Goal: Book appointment/travel/reservation

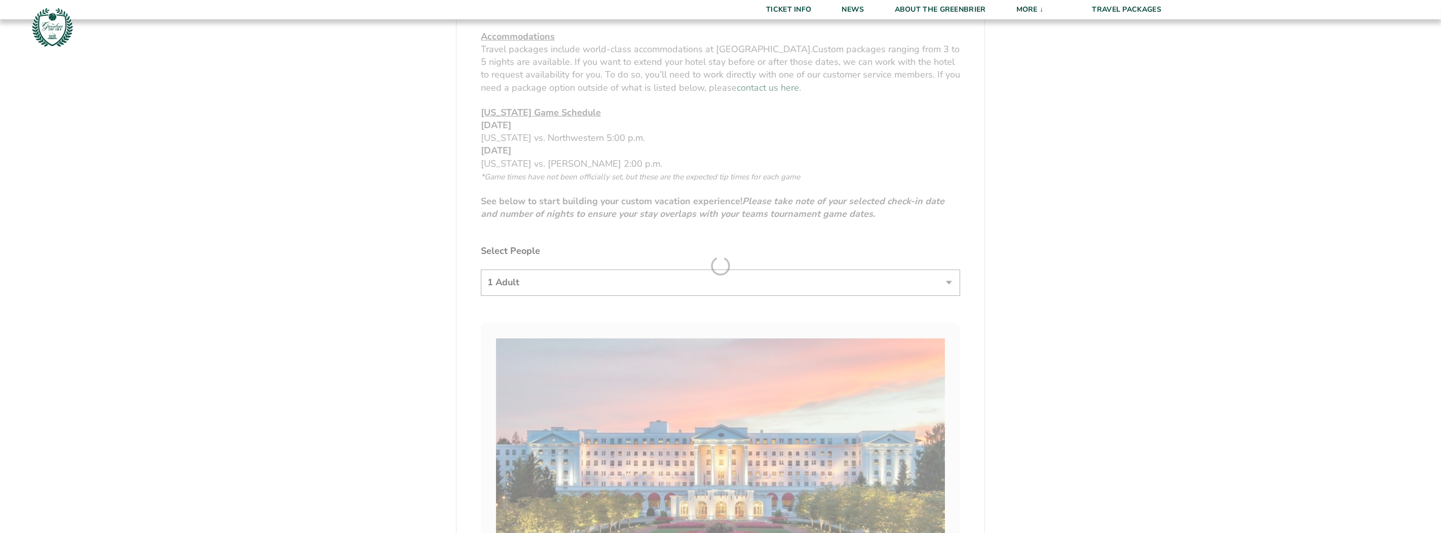
scroll to position [519, 0]
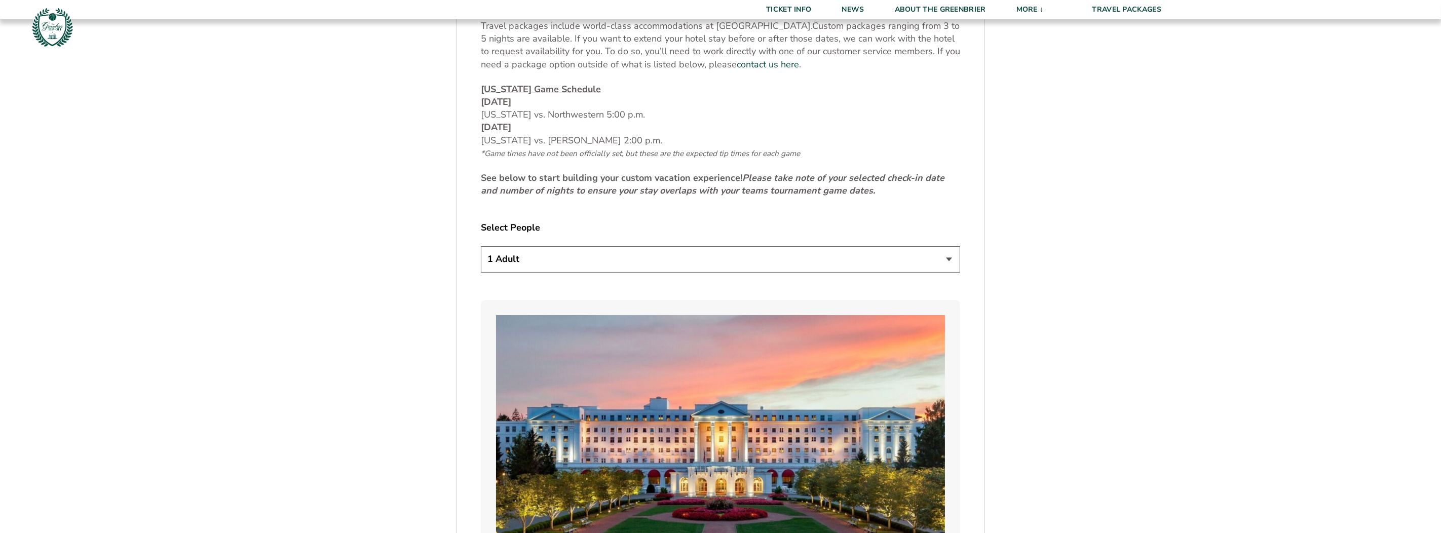
click at [684, 256] on select "1 Adult 2 Adults 3 Adults 4 Adults 2 Adults + 1 Child 2 Adults + 2 Children 2 A…" at bounding box center [720, 259] width 479 height 26
select select "2 Adults"
click at [481, 246] on select "1 Adult 2 Adults 3 Adults 4 Adults 2 Adults + 1 Child 2 Adults + 2 Children 2 A…" at bounding box center [720, 259] width 479 height 26
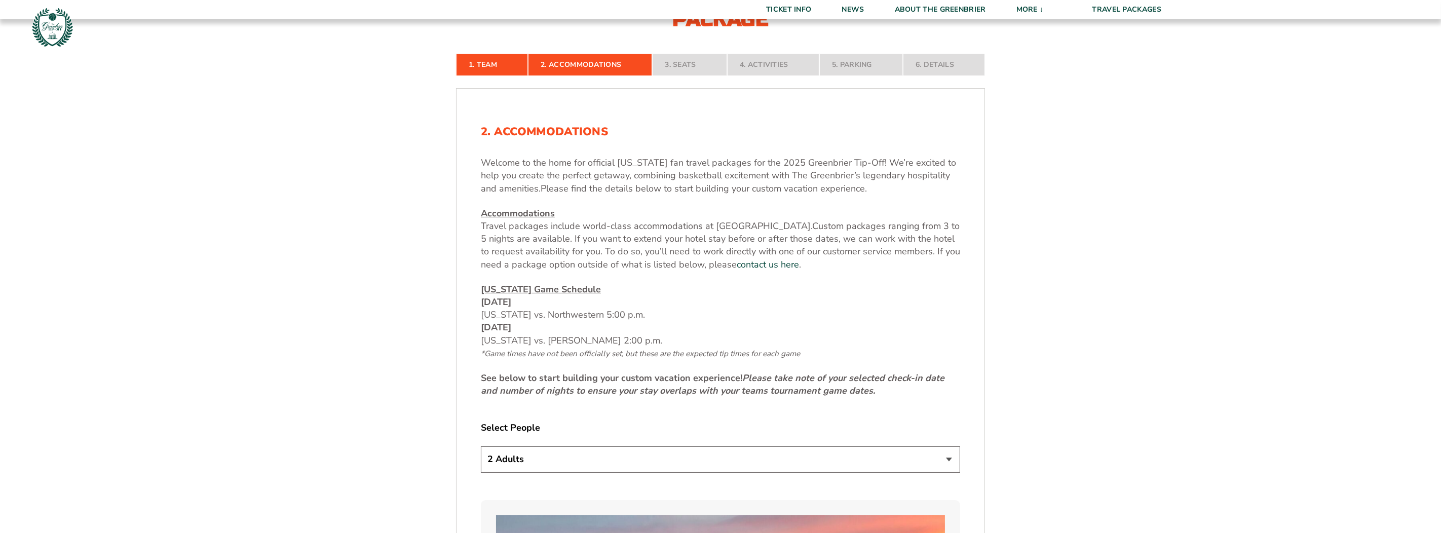
scroll to position [317, 0]
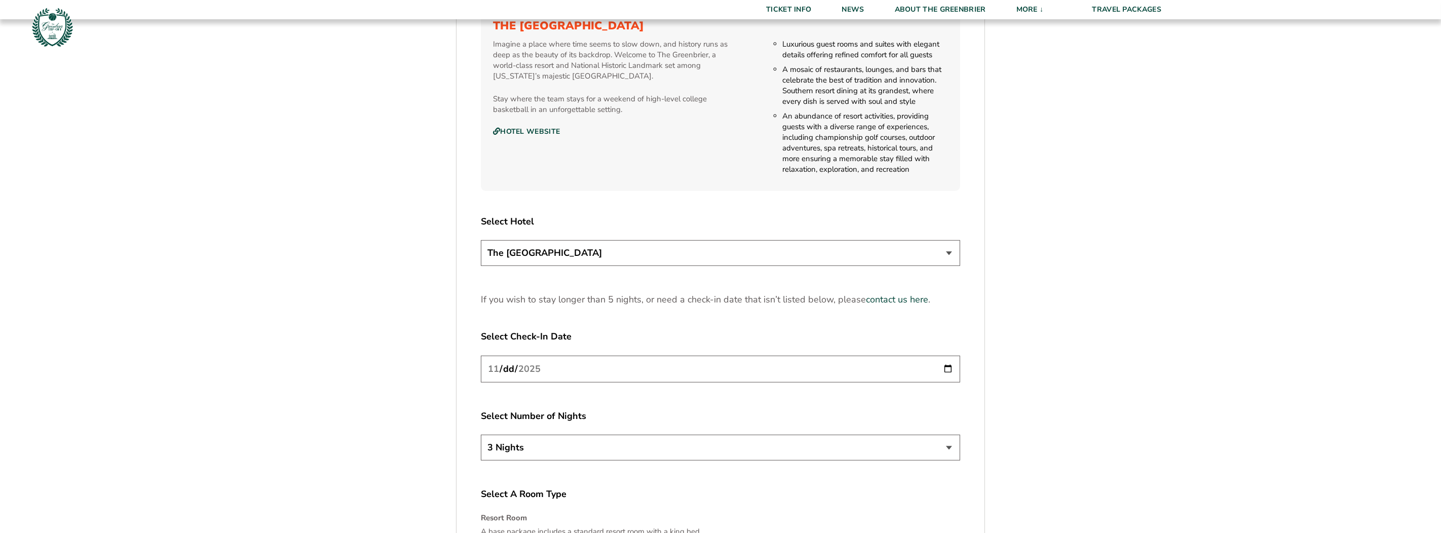
click at [722, 356] on input "[DATE]" at bounding box center [720, 369] width 479 height 27
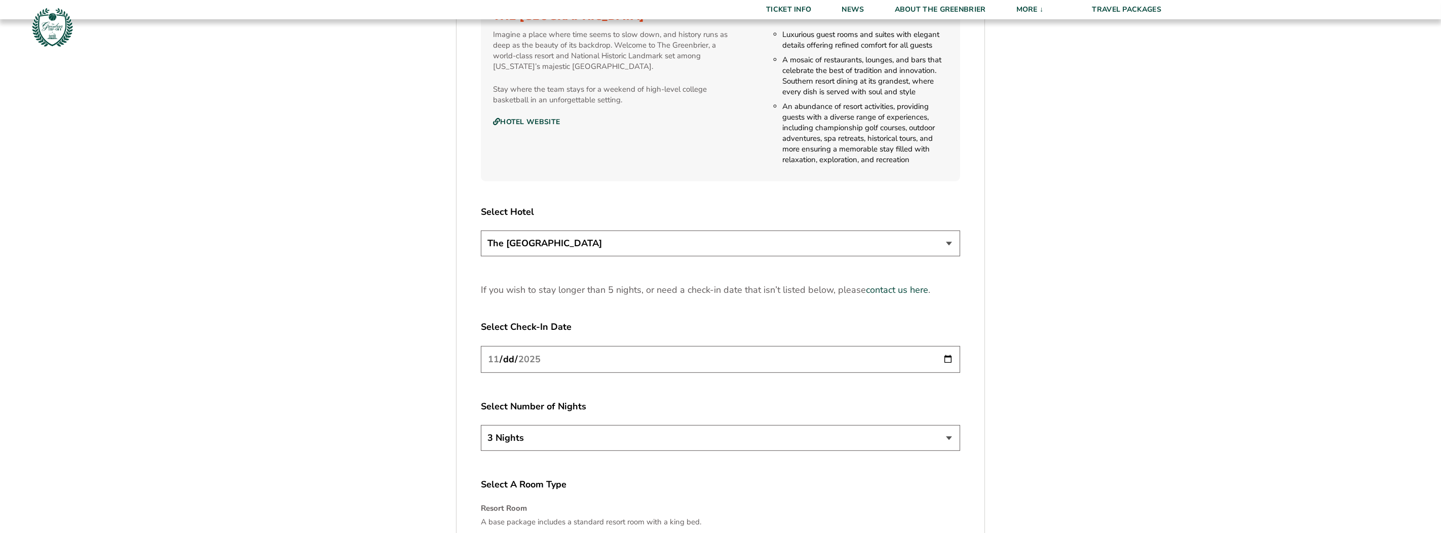
scroll to position [1191, 0]
click at [943, 358] on input "[DATE]" at bounding box center [720, 356] width 479 height 27
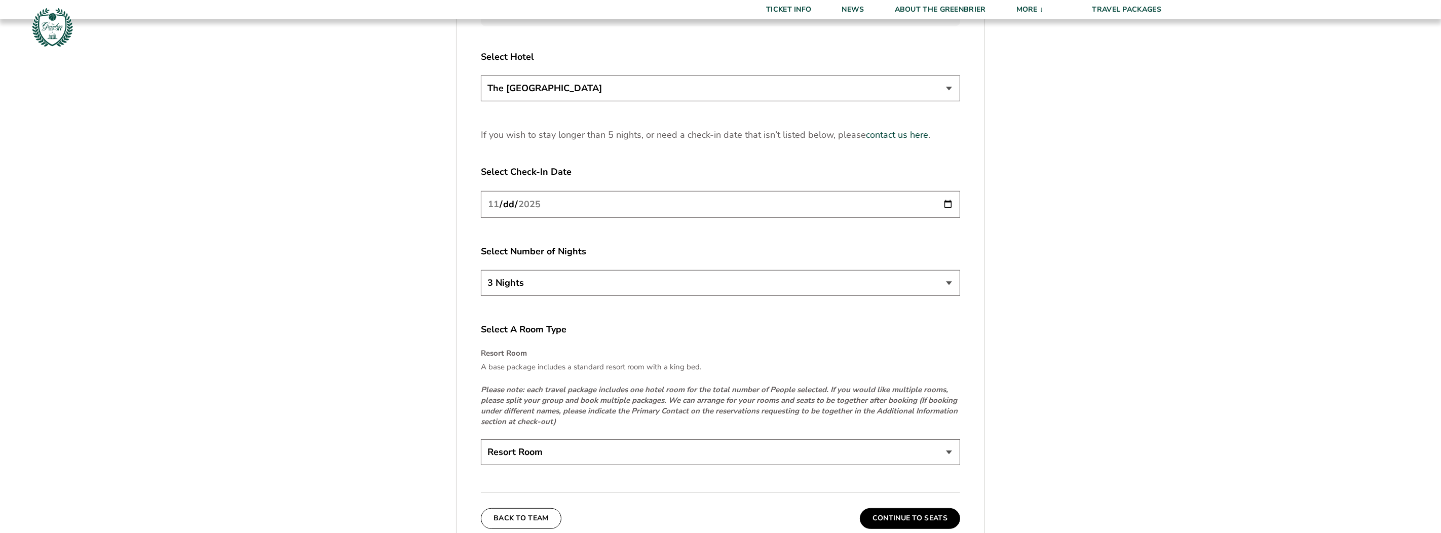
scroll to position [1368, 0]
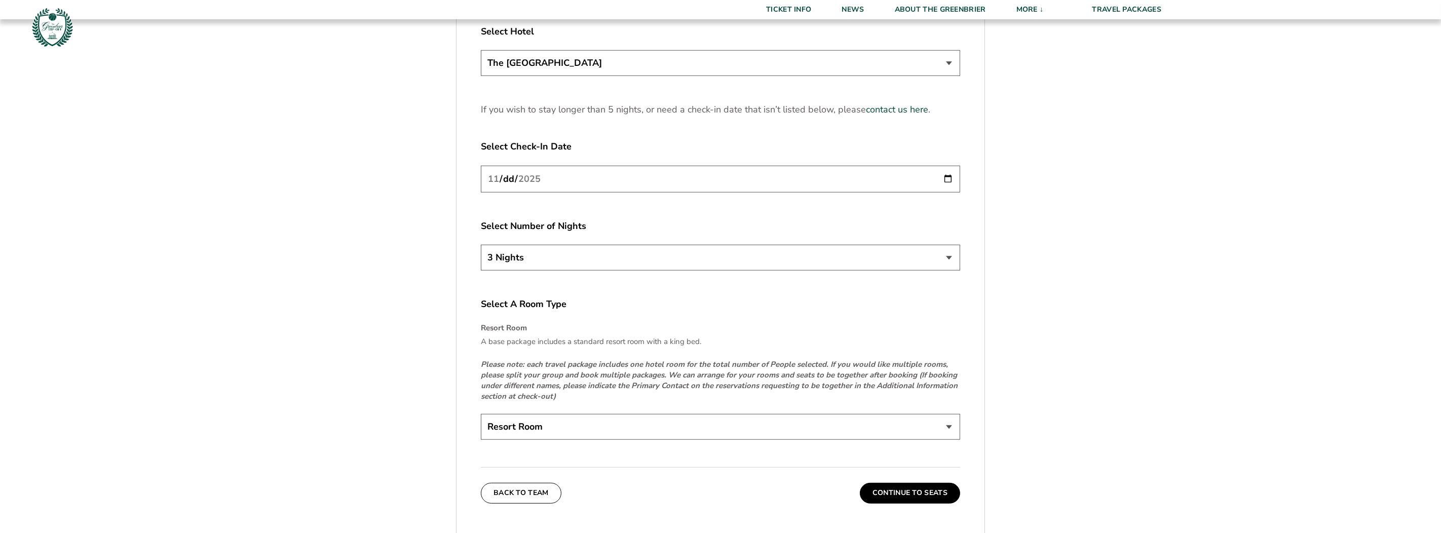
click at [949, 178] on input "[DATE]" at bounding box center [720, 179] width 479 height 27
type input "[DATE]"
click at [724, 266] on select "3 Nights 4 Nights 5 Nights" at bounding box center [720, 258] width 479 height 26
click at [712, 239] on div "Select Number of Nights 3 Nights 4 Nights 5 Nights" at bounding box center [720, 247] width 479 height 54
click at [712, 261] on select "3 Nights 4 Nights 5 Nights" at bounding box center [720, 258] width 479 height 26
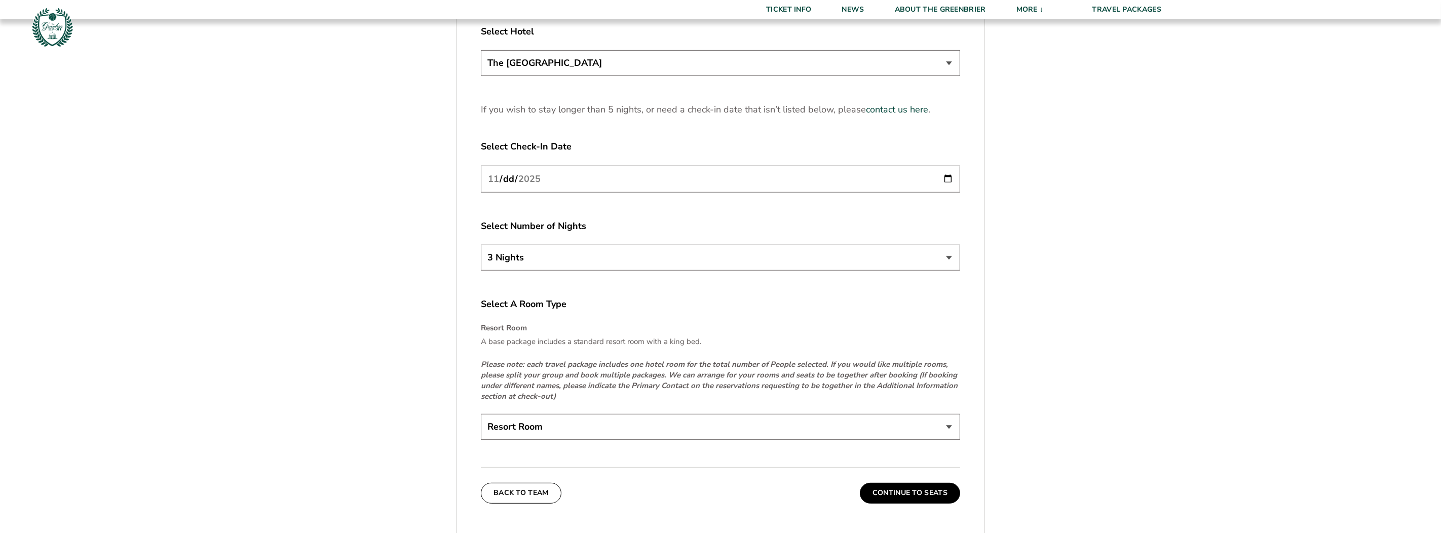
click at [712, 261] on select "3 Nights 4 Nights 5 Nights" at bounding box center [720, 258] width 479 height 26
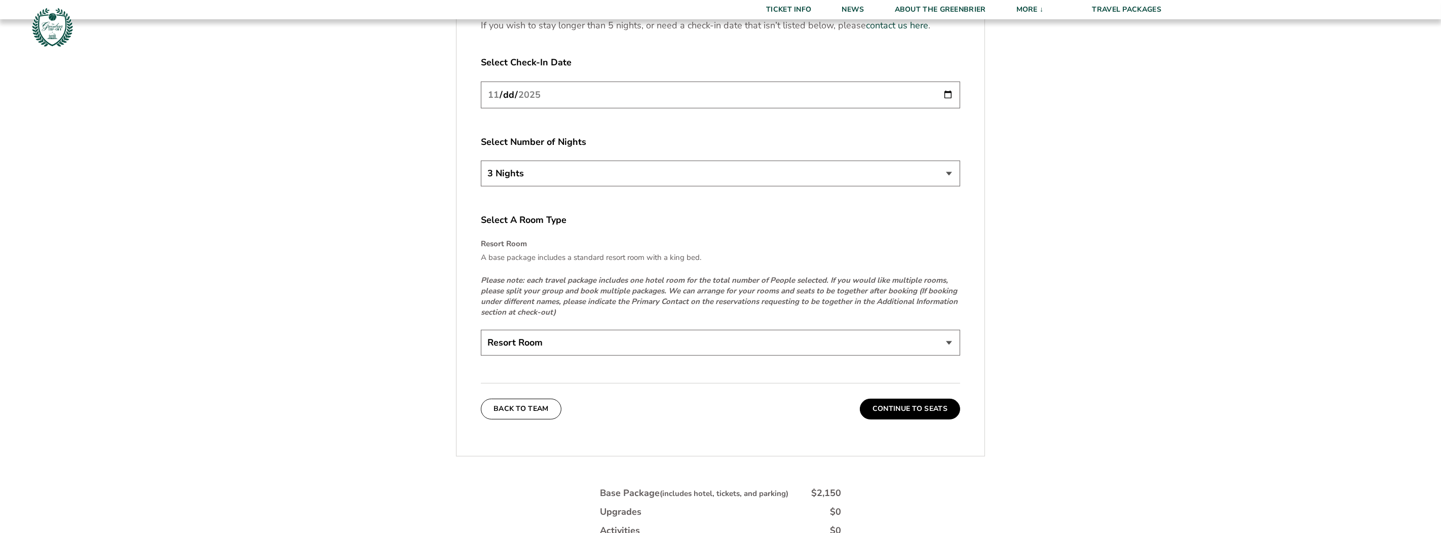
scroll to position [1495, 0]
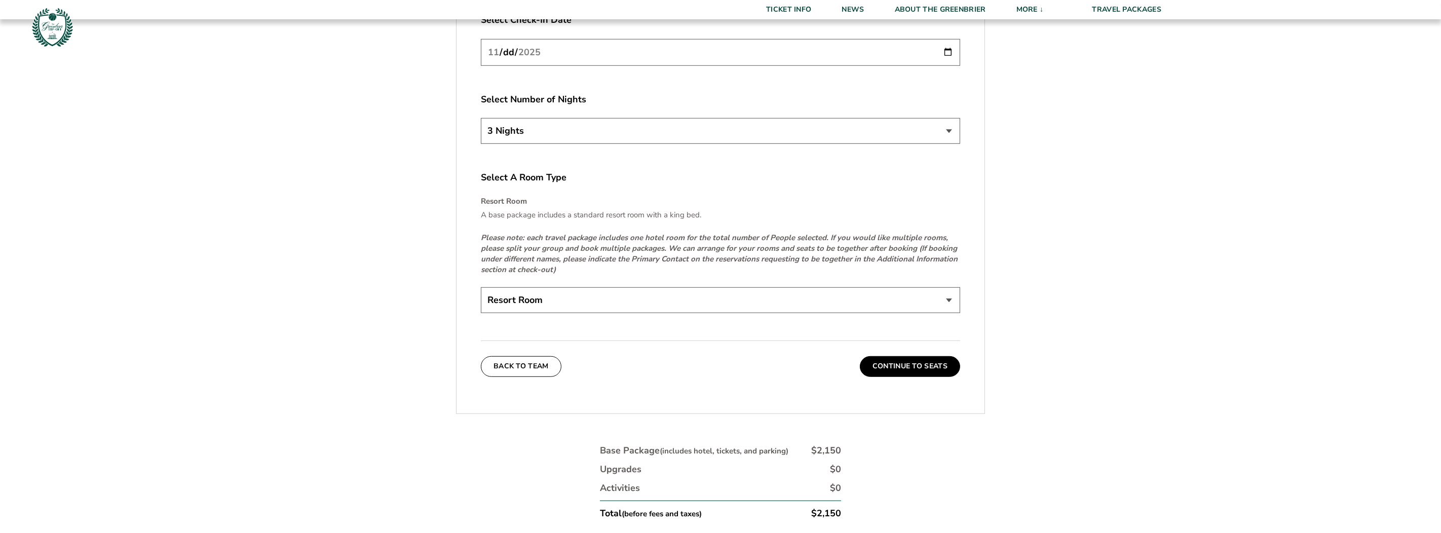
click at [730, 302] on select "Resort Room" at bounding box center [720, 300] width 479 height 26
click at [919, 363] on button "Continue To Seats" at bounding box center [910, 366] width 100 height 20
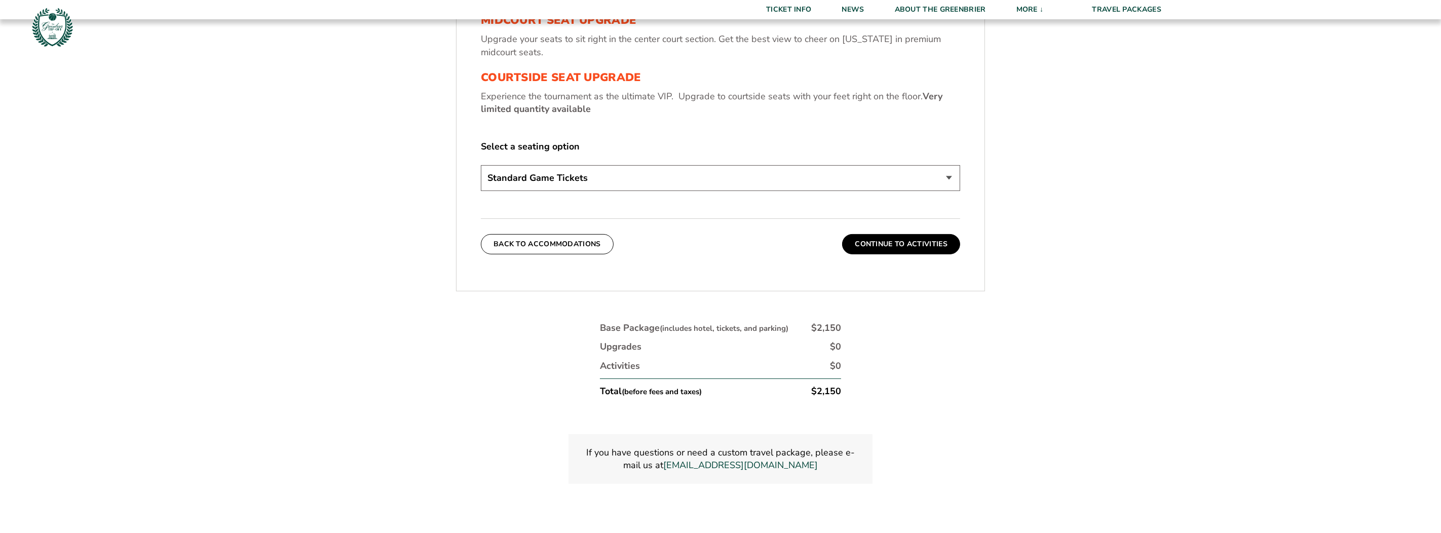
scroll to position [531, 0]
